Goal: Check status: Check status

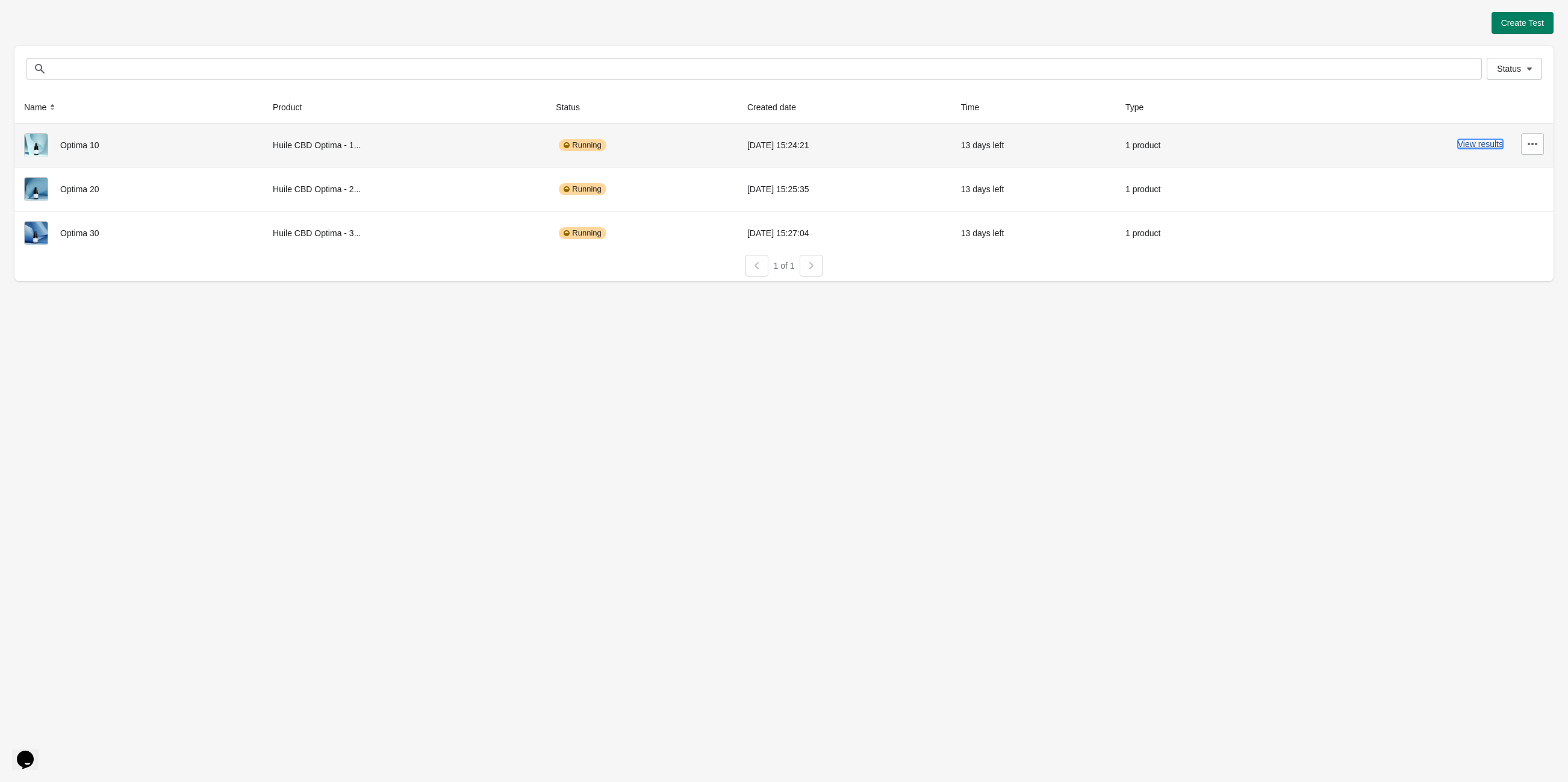
click at [1482, 145] on button "View results" at bounding box center [1480, 143] width 45 height 9
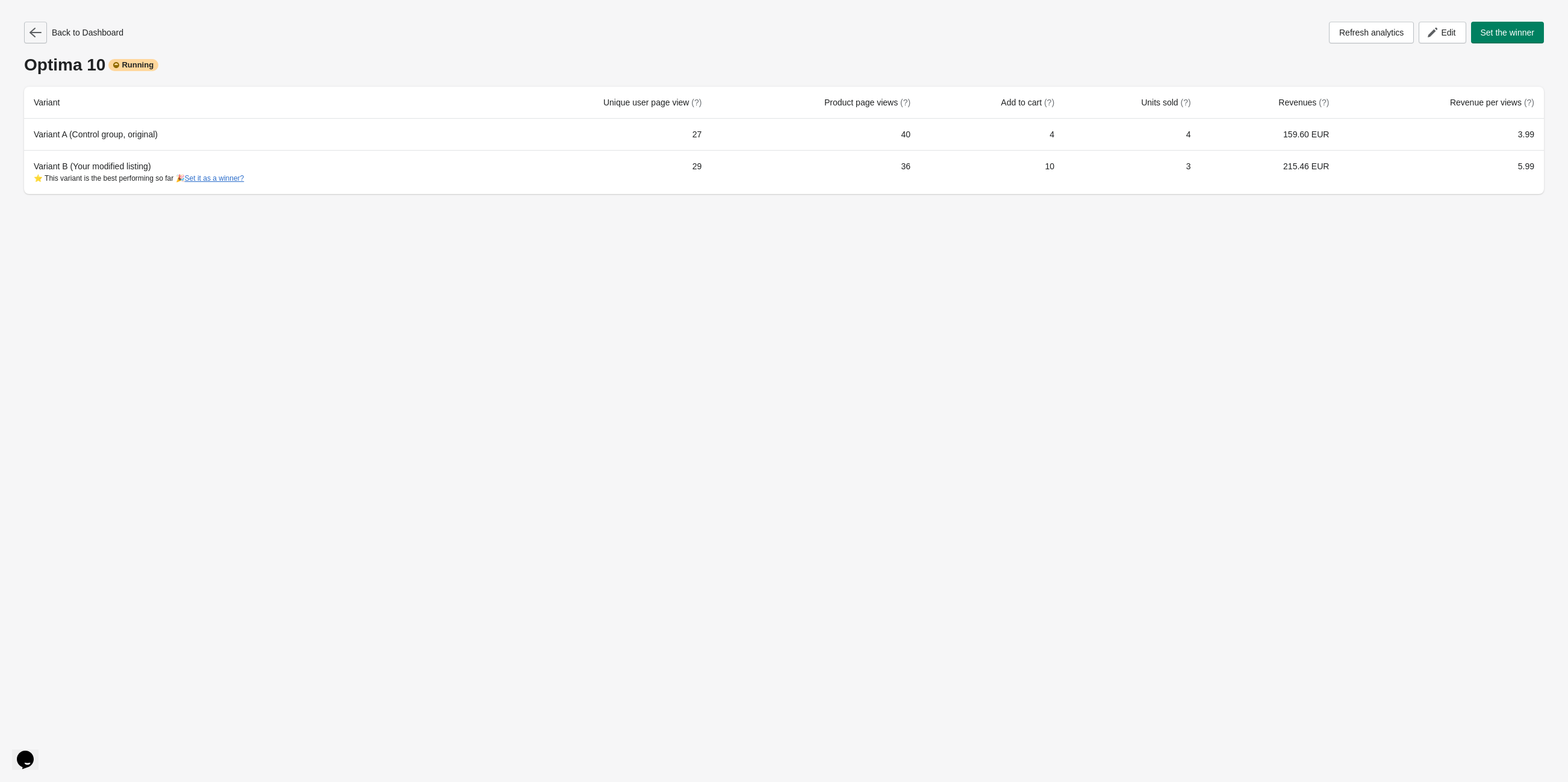
click at [34, 30] on icon "button" at bounding box center [36, 32] width 12 height 12
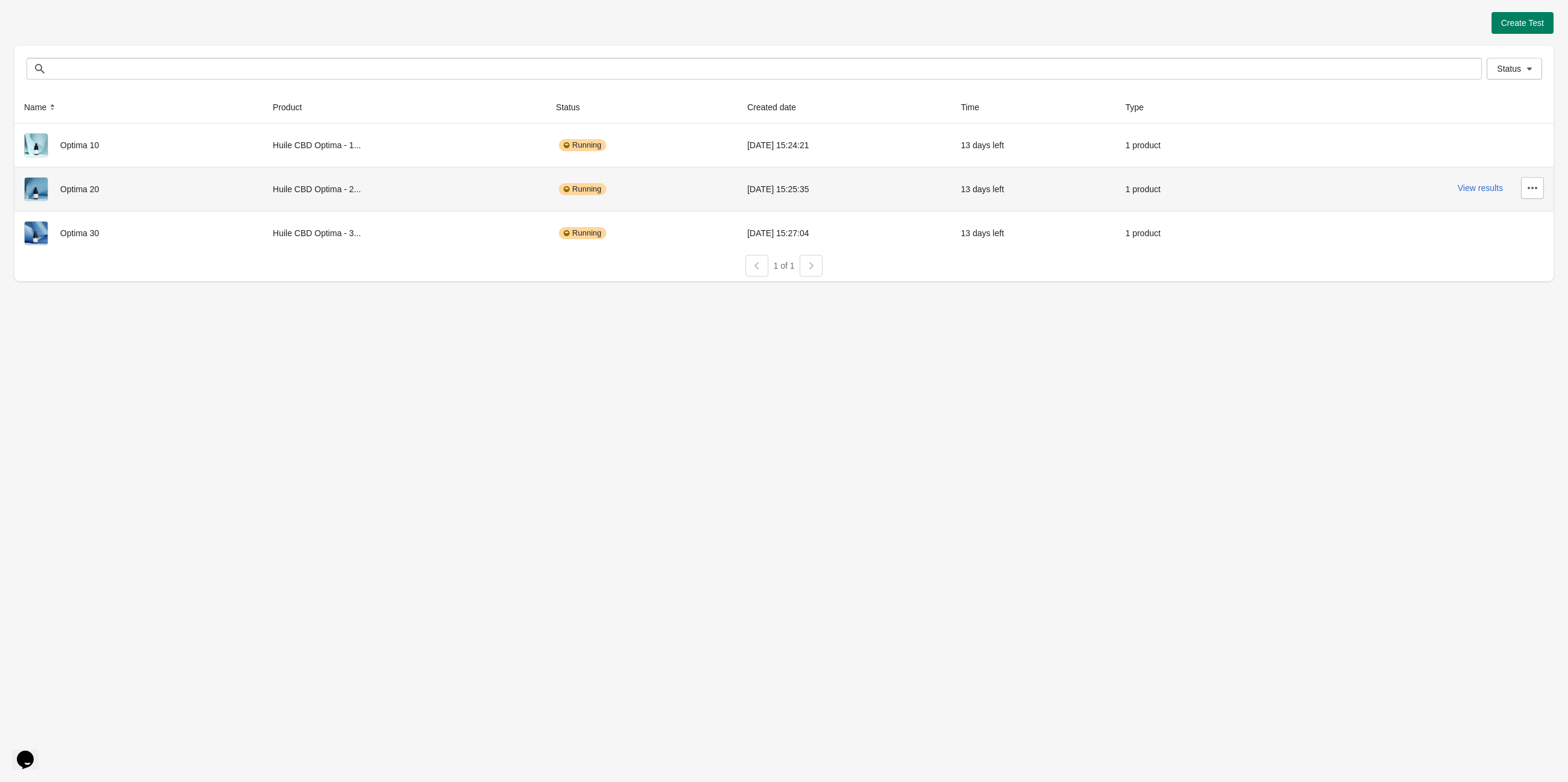
click at [1473, 194] on div "View results" at bounding box center [1406, 187] width 275 height 21
click at [1473, 190] on button "View results" at bounding box center [1480, 187] width 45 height 9
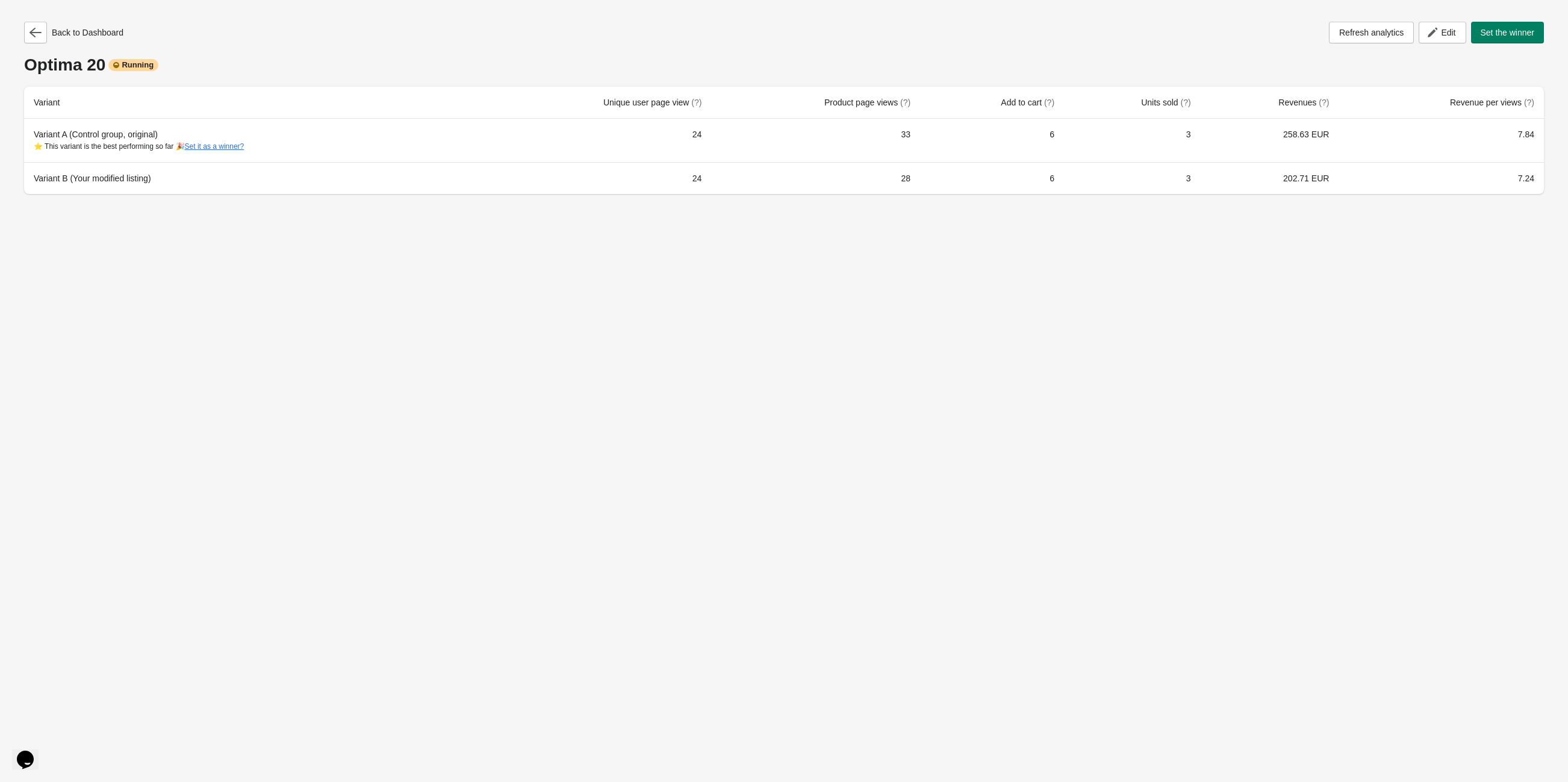
click at [47, 34] on div "Back to Dashboard" at bounding box center [73, 32] width 100 height 21
click at [32, 39] on button "button" at bounding box center [35, 32] width 23 height 21
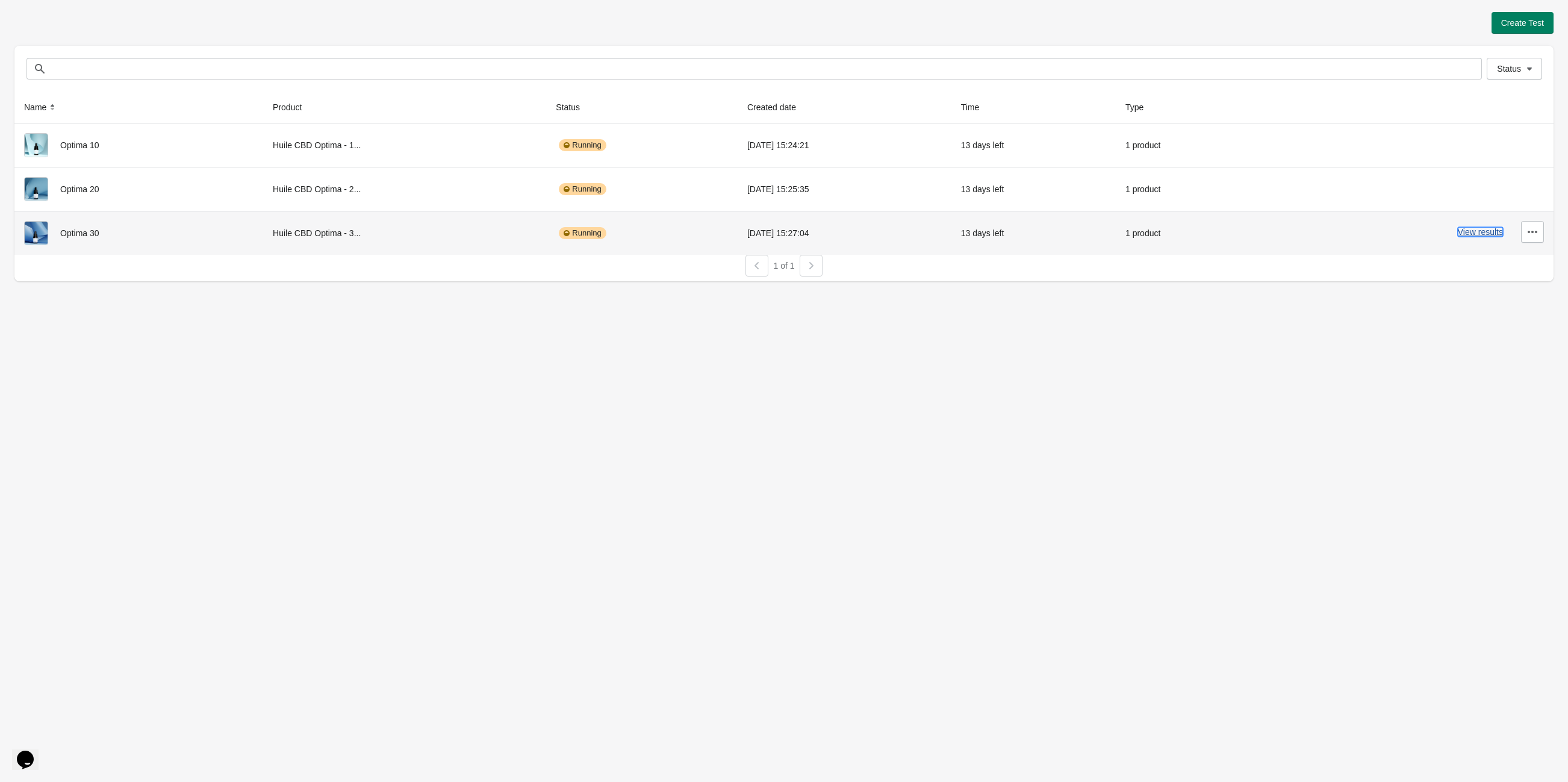
click at [1470, 231] on button "View results" at bounding box center [1480, 232] width 45 height 9
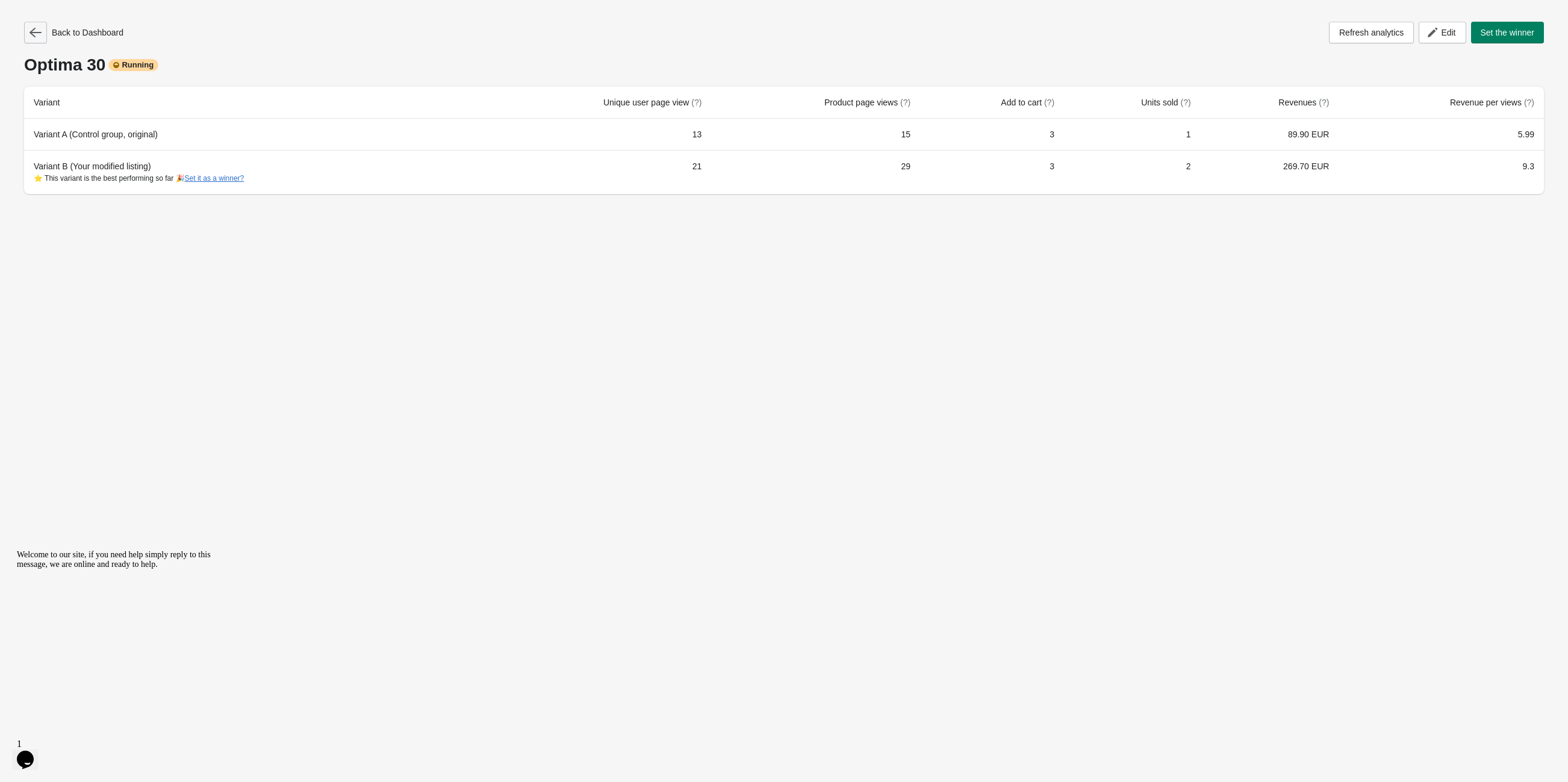
click at [38, 37] on icon "button" at bounding box center [36, 32] width 12 height 12
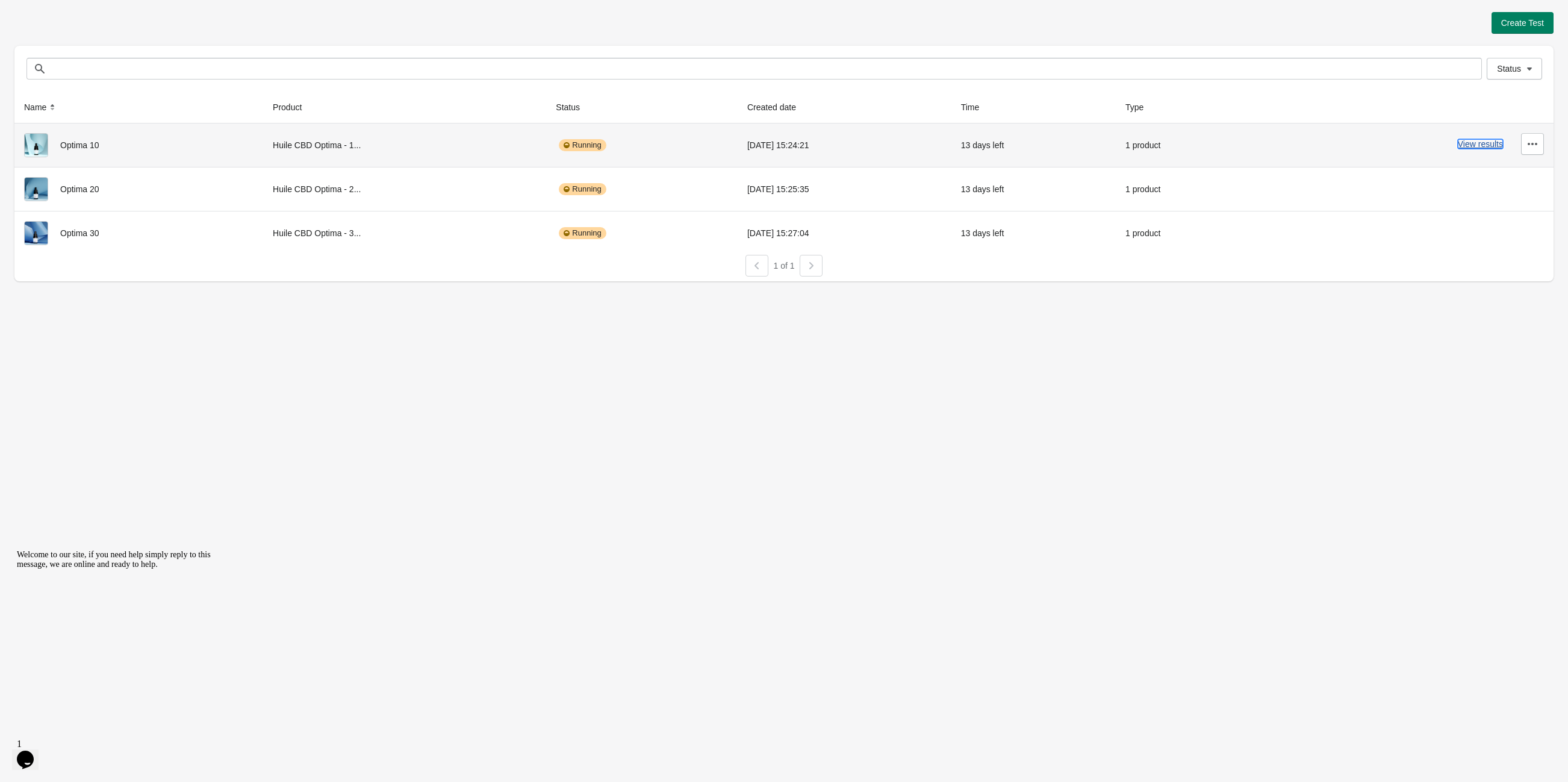
click at [1488, 145] on button "View results" at bounding box center [1480, 143] width 45 height 9
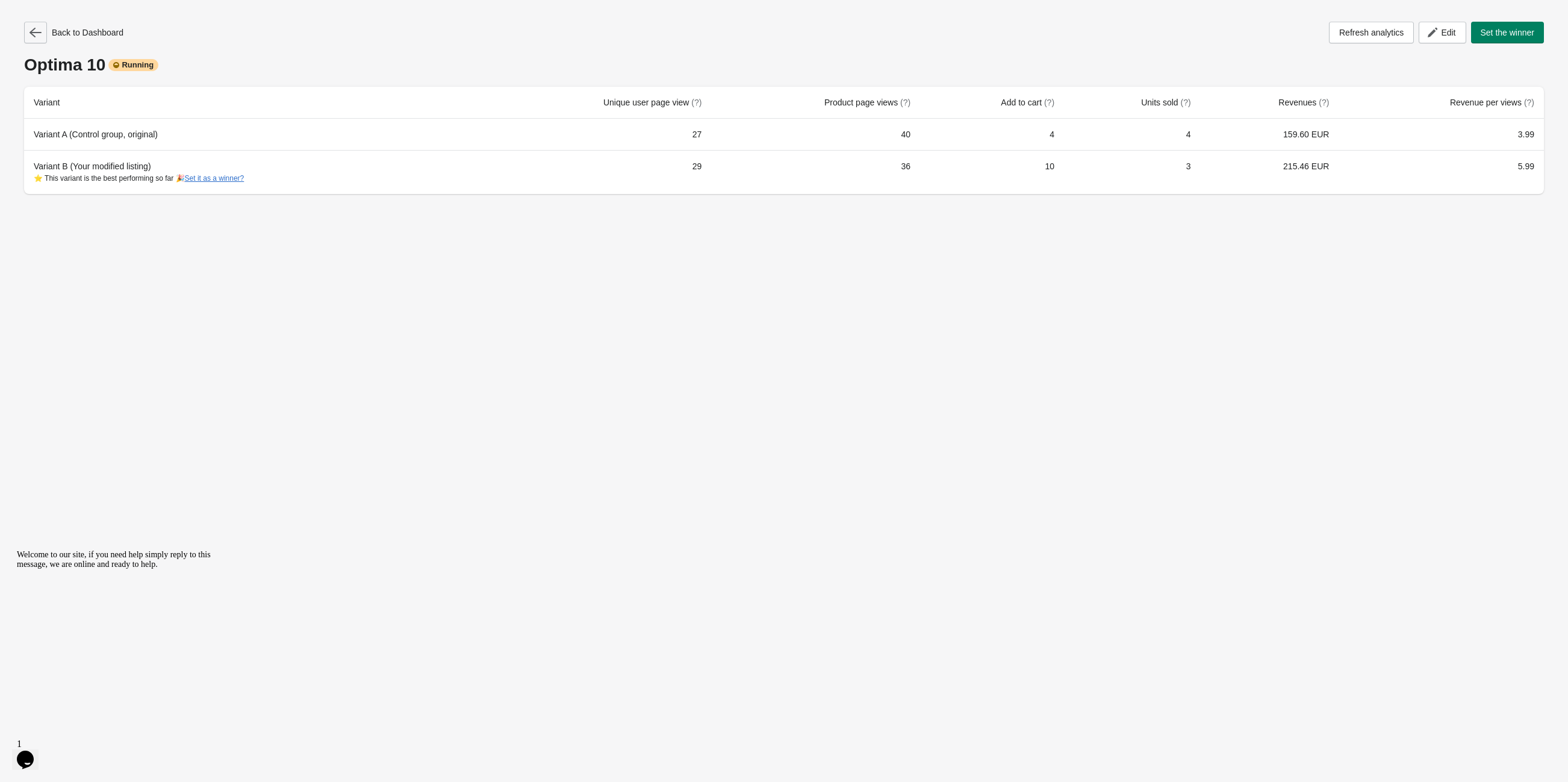
click at [44, 24] on button "button" at bounding box center [35, 32] width 23 height 21
